Goal: Transaction & Acquisition: Download file/media

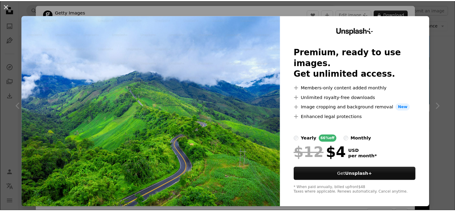
scroll to position [2712, 0]
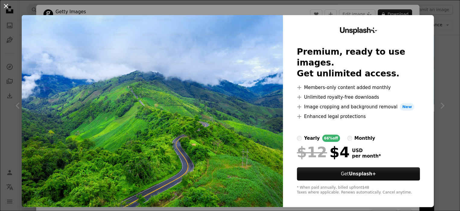
click at [9, 7] on button "An X shape" at bounding box center [5, 5] width 7 height 7
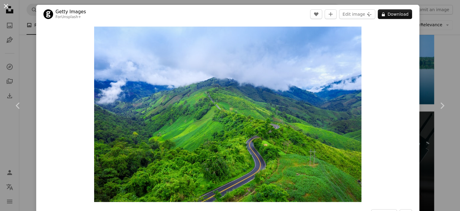
click at [9, 5] on button "An X shape" at bounding box center [5, 5] width 7 height 7
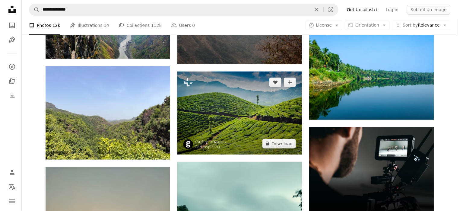
scroll to position [2743, 0]
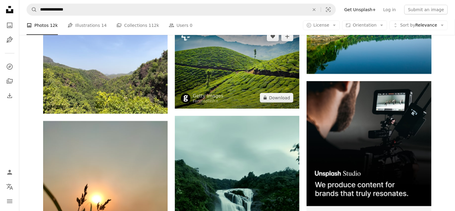
click at [241, 84] on img at bounding box center [237, 67] width 124 height 83
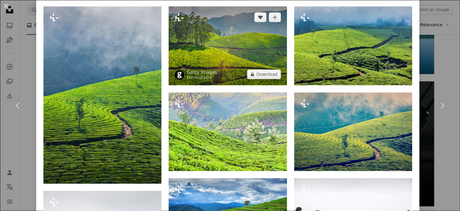
scroll to position [241, 0]
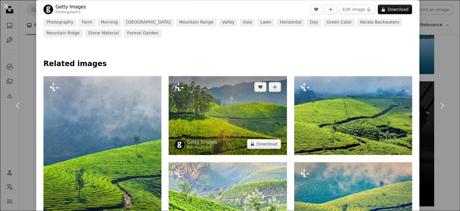
click at [225, 116] on img at bounding box center [227, 115] width 118 height 79
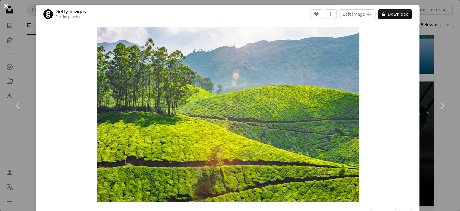
click at [4, 6] on button "An X shape" at bounding box center [5, 5] width 7 height 7
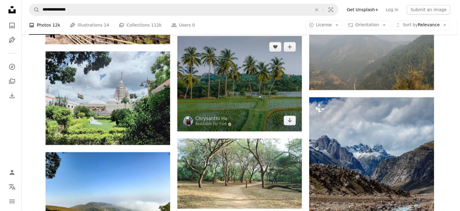
scroll to position [3165, 0]
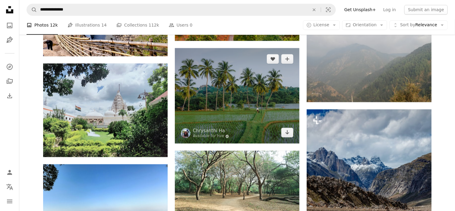
click at [230, 101] on img at bounding box center [237, 96] width 124 height 96
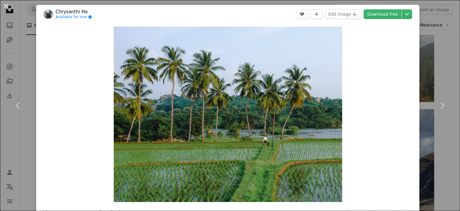
click at [5, 5] on button "An X shape" at bounding box center [5, 5] width 7 height 7
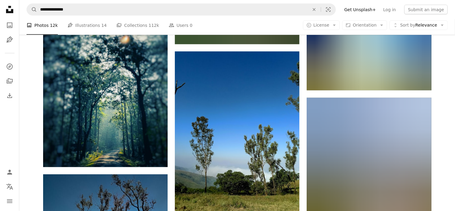
scroll to position [7324, 0]
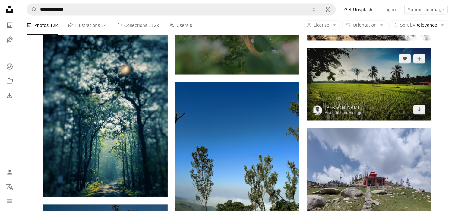
click at [357, 71] on img at bounding box center [369, 84] width 124 height 73
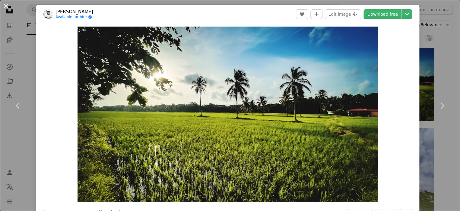
drag, startPoint x: 7, startPoint y: 6, endPoint x: 82, endPoint y: 29, distance: 78.8
click at [7, 6] on button "An X shape" at bounding box center [5, 5] width 7 height 7
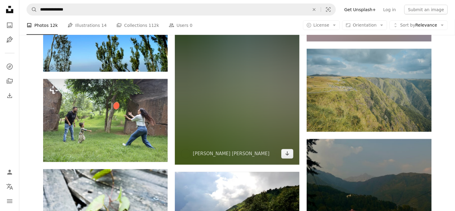
scroll to position [8288, 0]
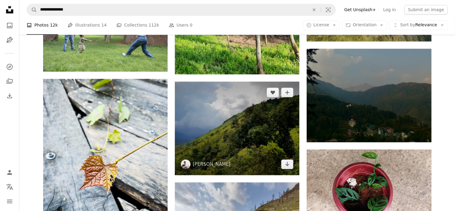
click at [250, 130] on img at bounding box center [237, 127] width 124 height 93
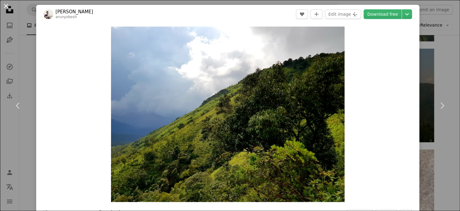
click at [5, 7] on button "An X shape" at bounding box center [5, 5] width 7 height 7
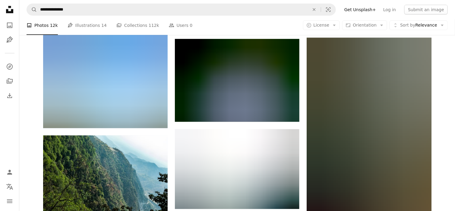
scroll to position [8830, 0]
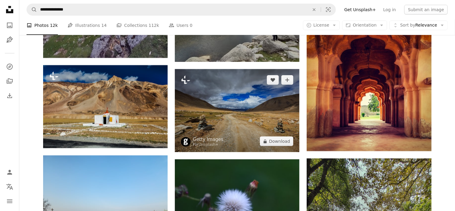
click at [234, 111] on img at bounding box center [237, 110] width 124 height 83
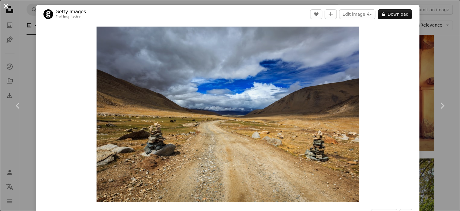
click at [2, 5] on button "An X shape" at bounding box center [5, 5] width 7 height 7
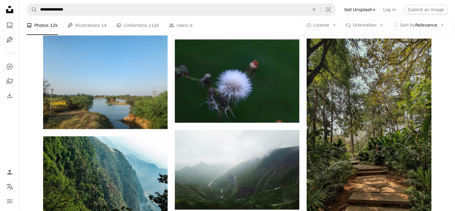
scroll to position [8951, 0]
